Goal: Information Seeking & Learning: Understand process/instructions

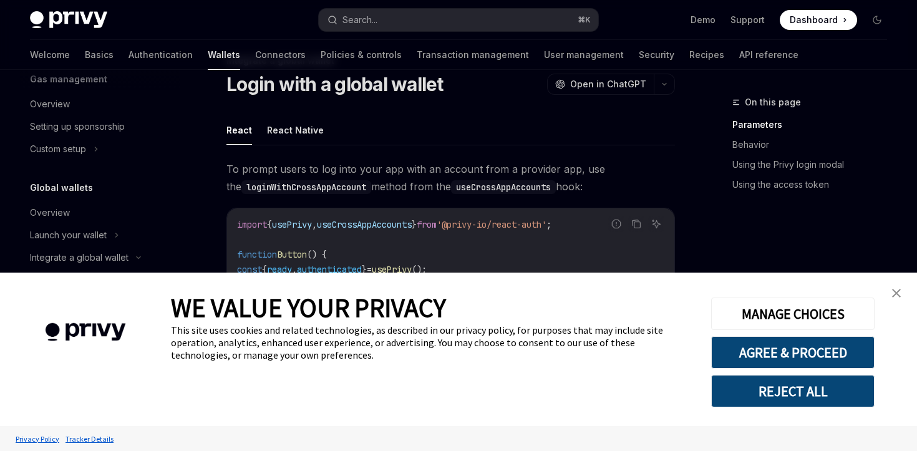
scroll to position [44, 0]
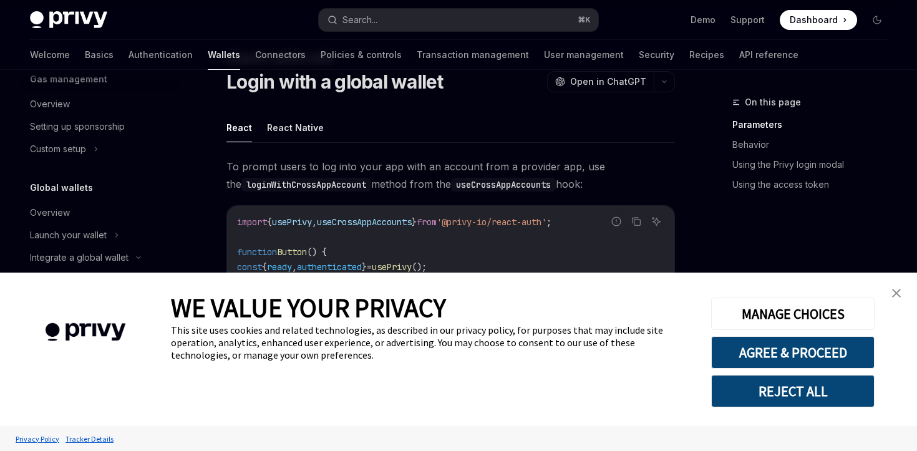
click at [762, 397] on button "REJECT ALL" at bounding box center [792, 391] width 163 height 32
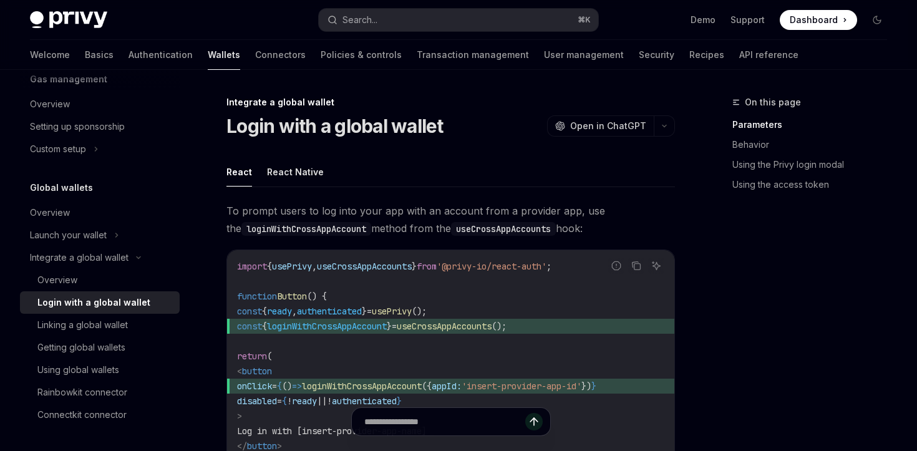
click at [226, 208] on span "To prompt users to log into your app with an account from a provider app, use t…" at bounding box center [450, 219] width 448 height 35
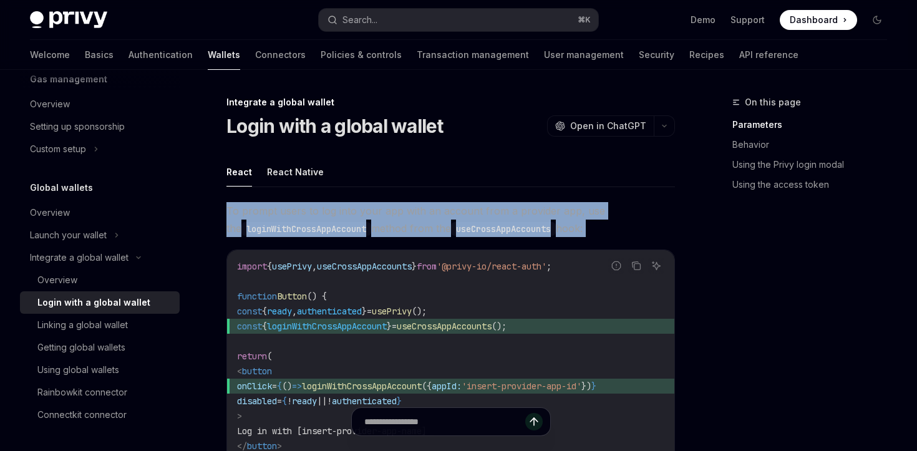
drag, startPoint x: 226, startPoint y: 208, endPoint x: 630, endPoint y: 226, distance: 403.8
click at [630, 226] on span "To prompt users to log into your app with an account from a provider app, use t…" at bounding box center [450, 219] width 448 height 35
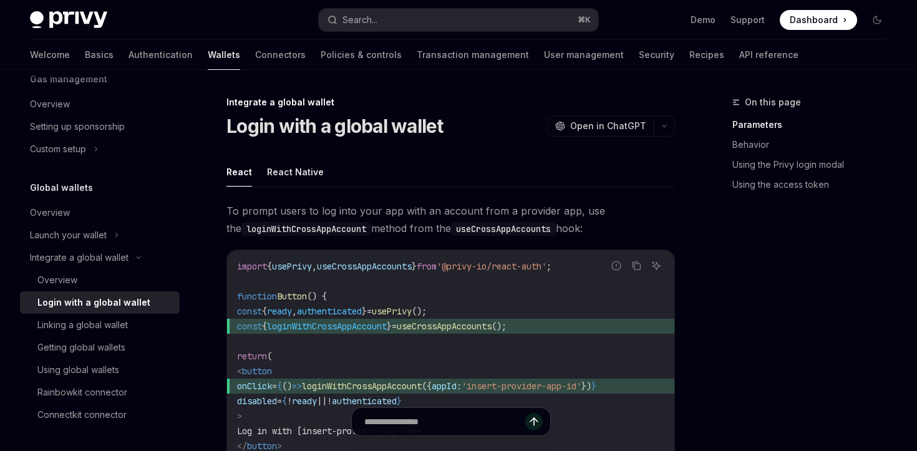
click at [625, 227] on span "To prompt users to log into your app with an account from a provider app, use t…" at bounding box center [450, 219] width 448 height 35
drag, startPoint x: 228, startPoint y: 209, endPoint x: 600, endPoint y: 229, distance: 372.8
click at [600, 229] on span "To prompt users to log into your app with an account from a provider app, use t…" at bounding box center [450, 219] width 448 height 35
drag, startPoint x: 225, startPoint y: 209, endPoint x: 608, endPoint y: 231, distance: 383.4
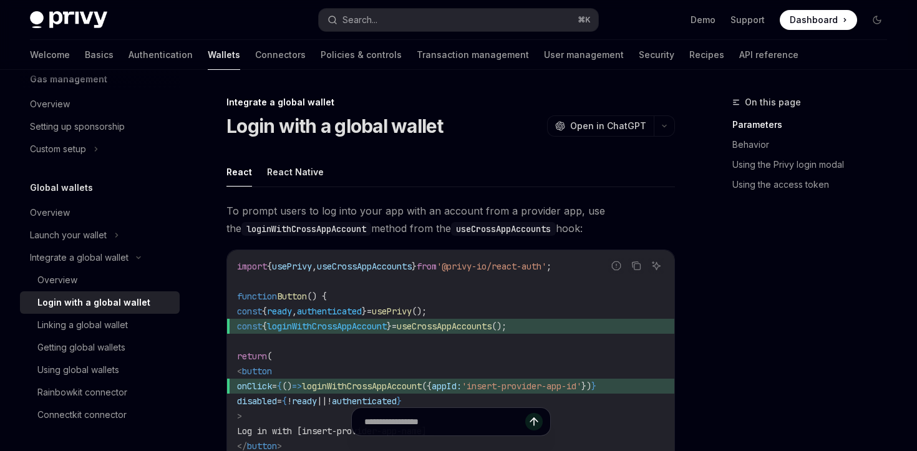
click at [608, 231] on span "To prompt users to log into your app with an account from a provider app, use t…" at bounding box center [450, 219] width 448 height 35
